Goal: Check status

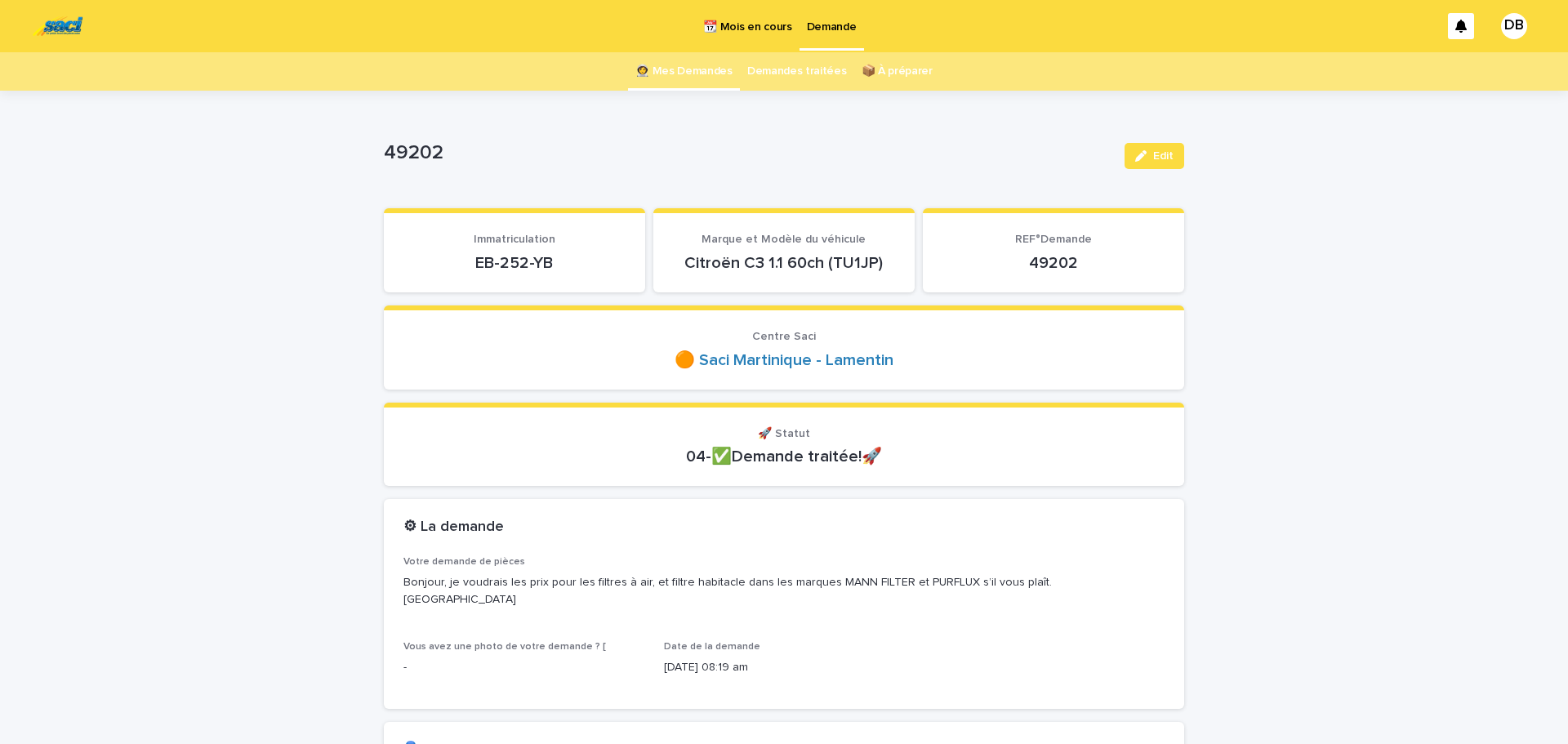
click at [719, 59] on link "👩‍🚀 Mes Demandes" at bounding box center [684, 71] width 97 height 39
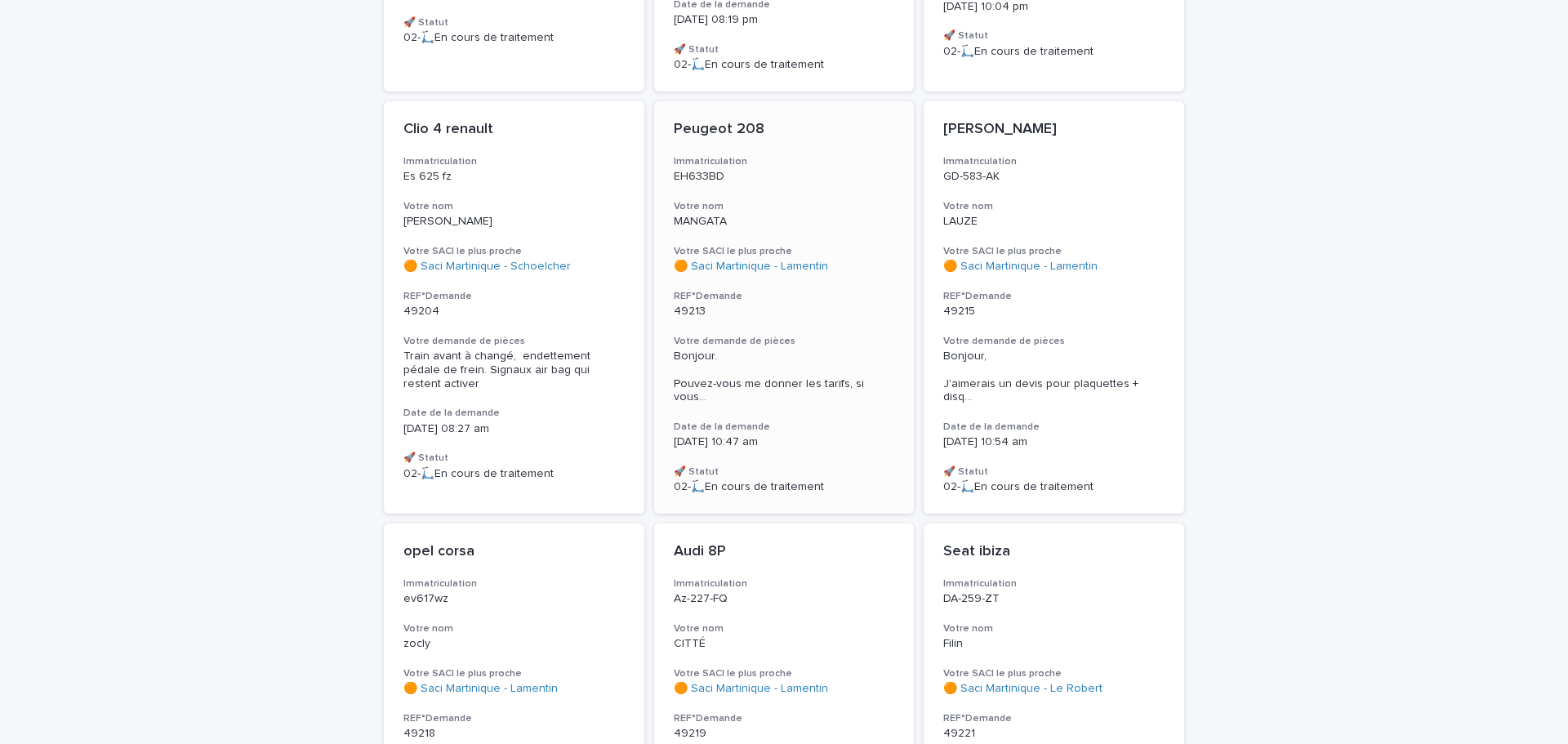
scroll to position [544, 0]
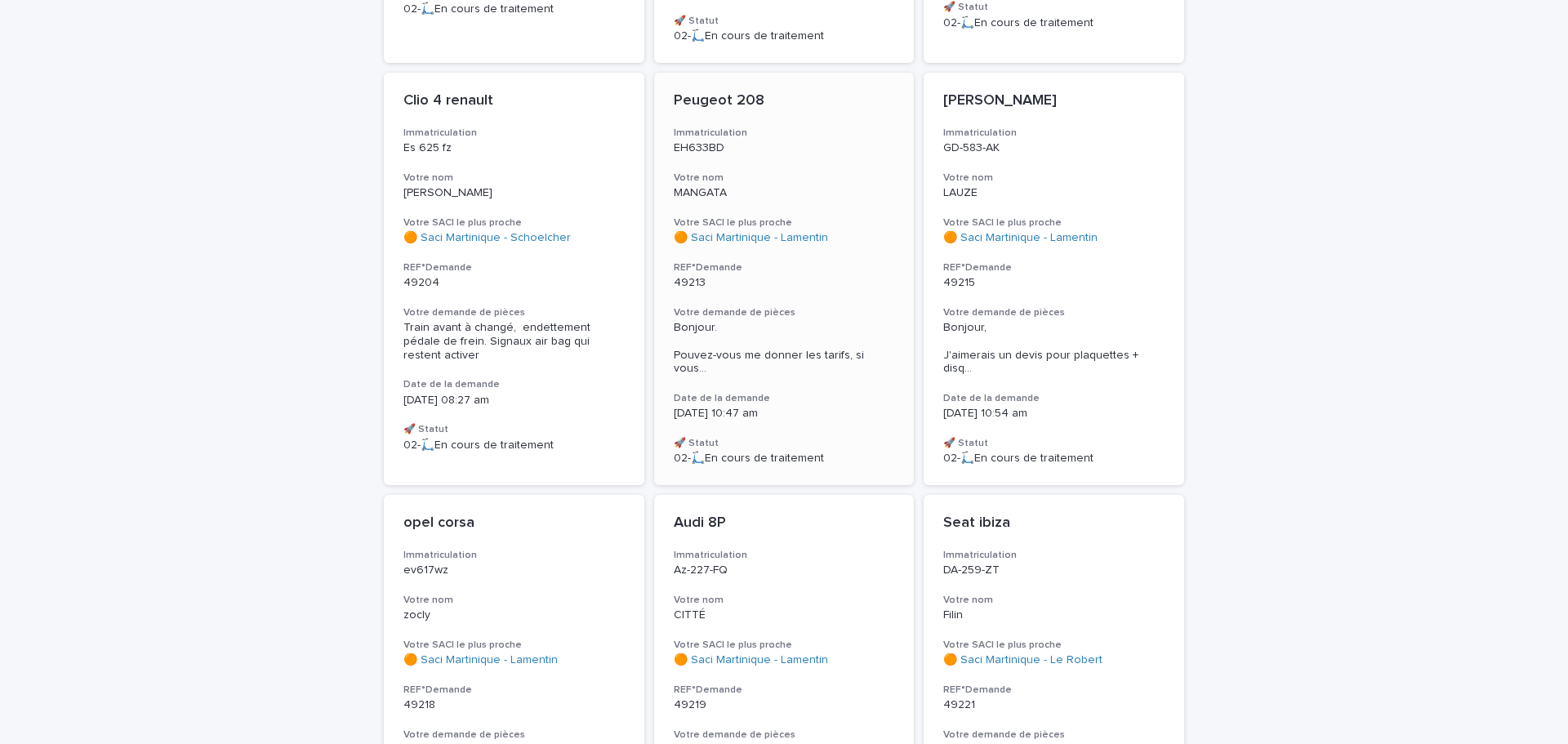
click at [831, 291] on div "Peugeot 208 Immatriculation EH633BD Votre nom MANGATA Votre SACI le plus proche…" at bounding box center [784, 279] width 261 height 412
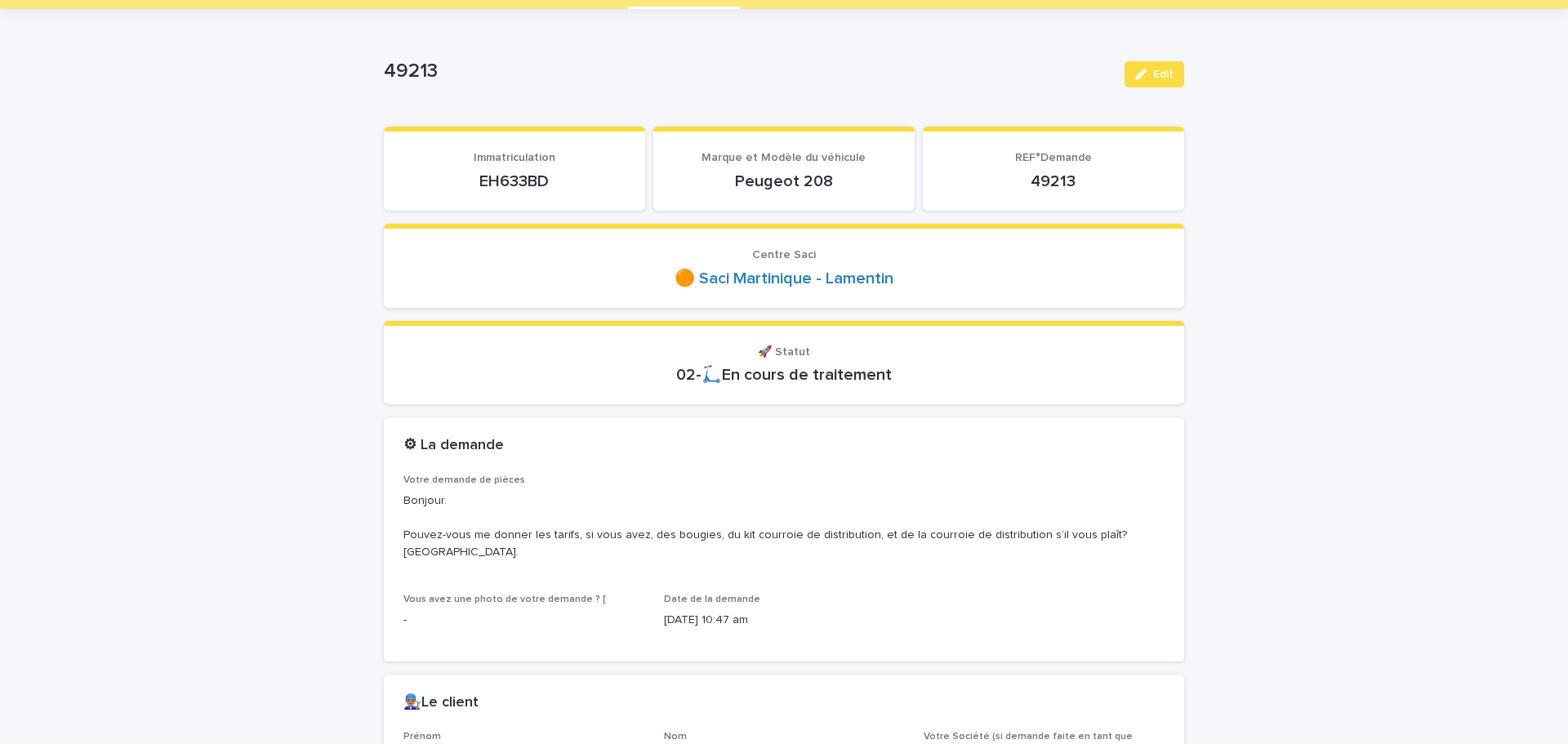
scroll to position [163, 0]
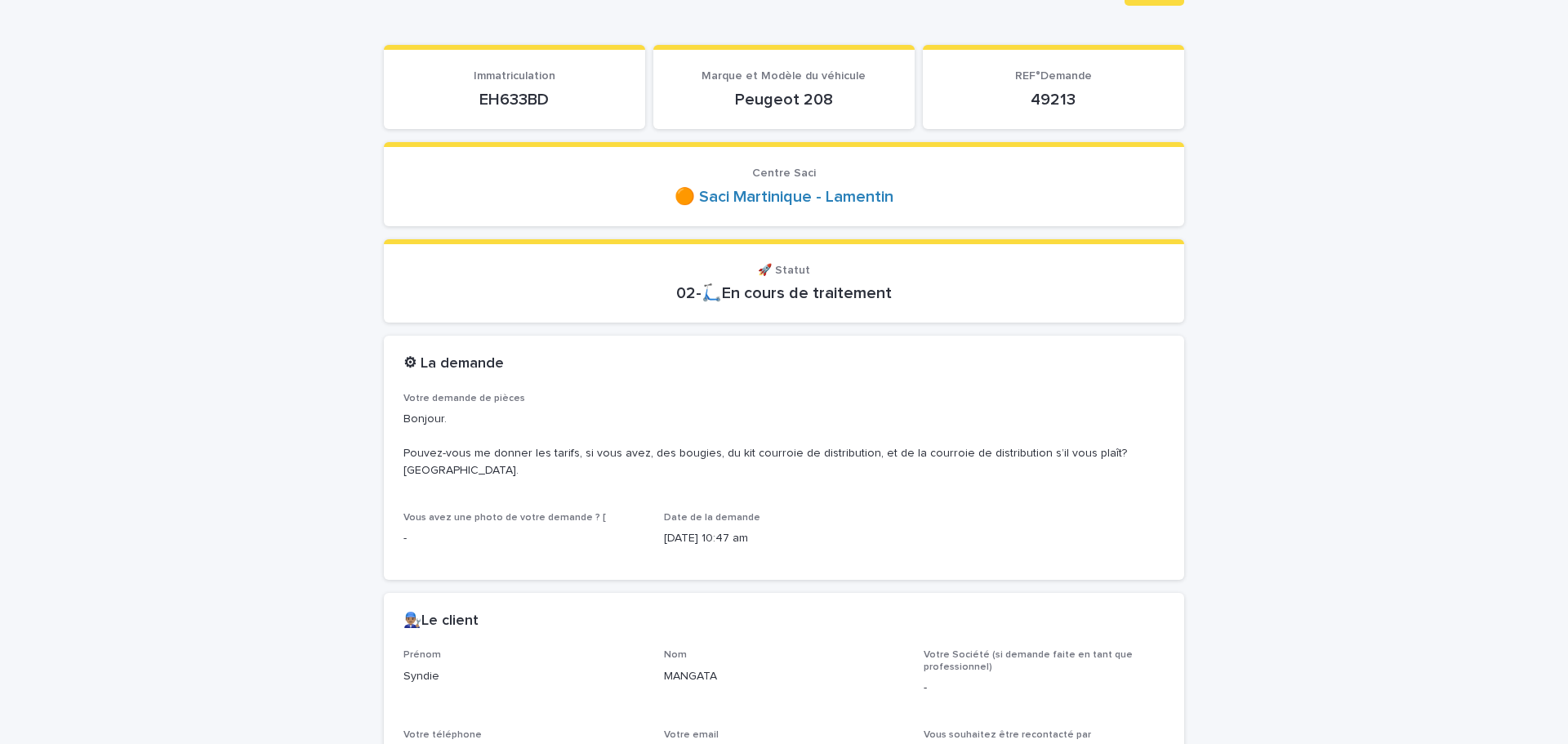
click at [518, 104] on p "EH633BD" at bounding box center [514, 99] width 222 height 19
copy p "EH633BD"
